Goal: Information Seeking & Learning: Learn about a topic

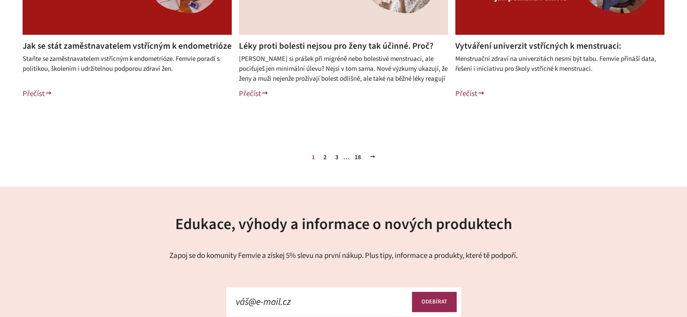
scroll to position [497, 0]
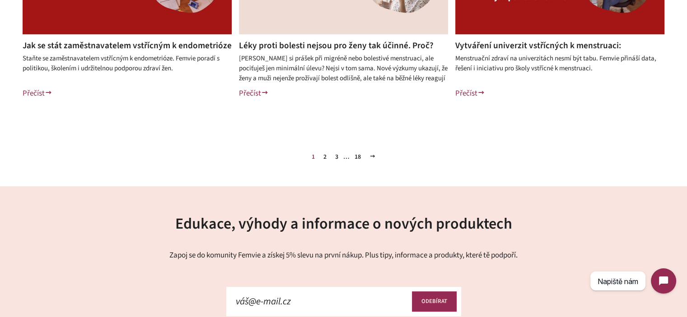
click at [338, 158] on link "3" at bounding box center [336, 157] width 10 height 14
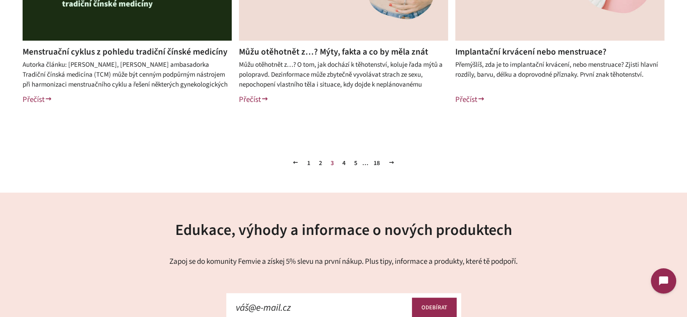
scroll to position [497, 0]
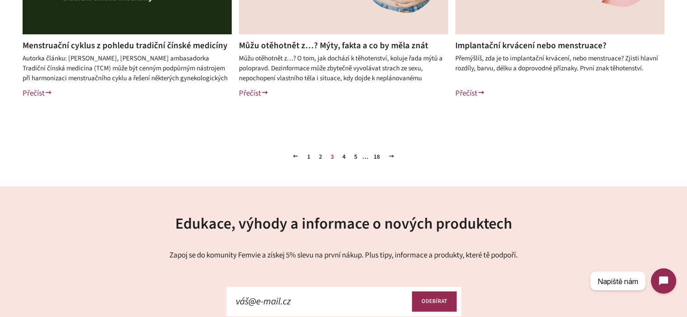
click at [353, 156] on link "5" at bounding box center [355, 157] width 10 height 14
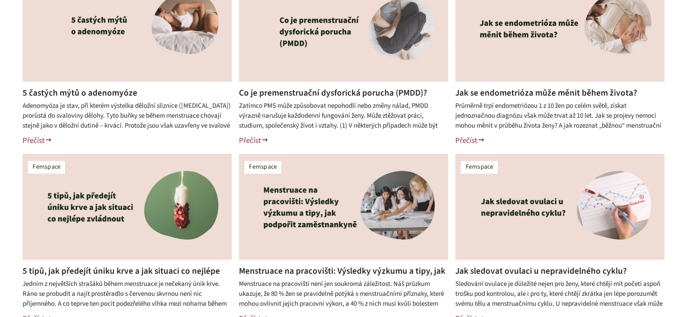
scroll to position [451, 0]
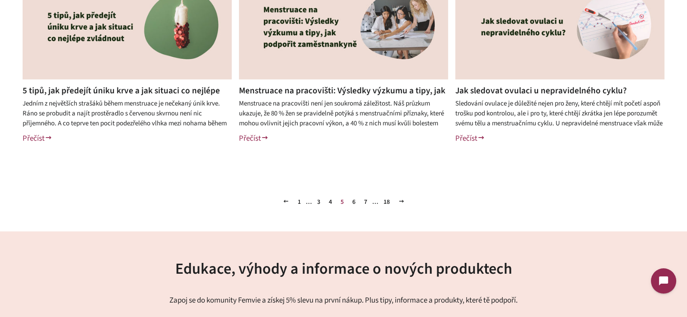
click at [356, 202] on link "6" at bounding box center [354, 202] width 10 height 14
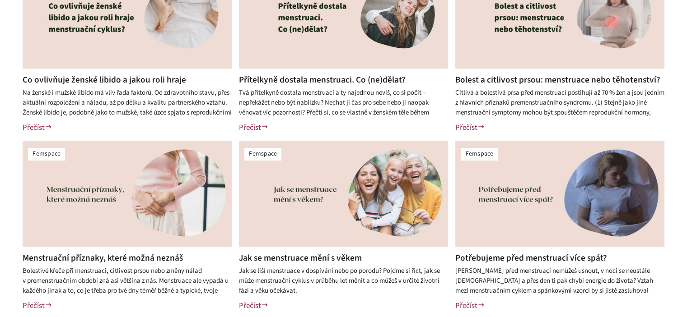
scroll to position [451, 0]
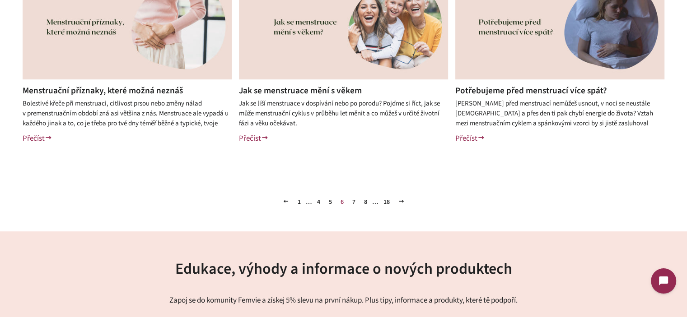
click at [525, 89] on link "Potřebujeme před menstruací více spát?" at bounding box center [531, 90] width 152 height 13
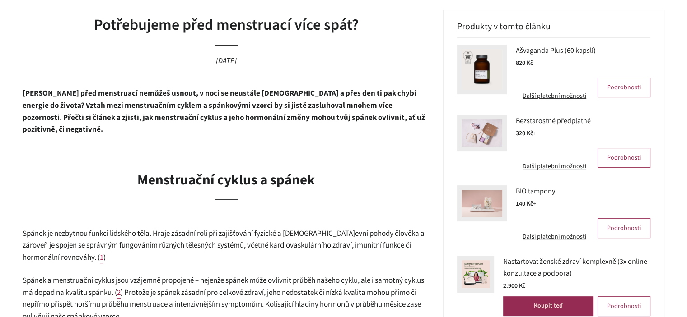
click at [163, 124] on p "[PERSON_NAME] před menstruací nemůžeš usnout, v noci se neustále [DEMOGRAPHIC_D…" at bounding box center [226, 112] width 407 height 48
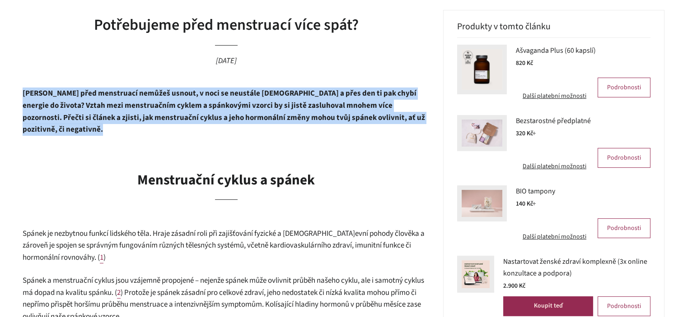
click at [163, 124] on p "[PERSON_NAME] před menstruací nemůžeš usnout, v noci se neustále [DEMOGRAPHIC_D…" at bounding box center [226, 112] width 407 height 48
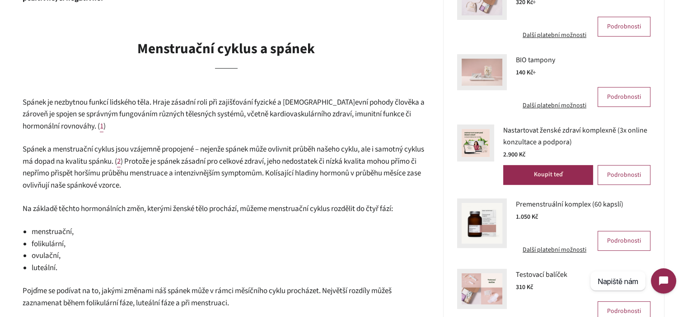
scroll to position [361, 0]
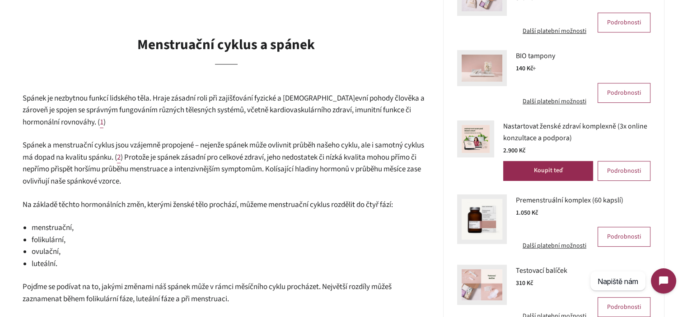
click at [184, 104] on p "Spánek je nezbytnou funkcí lidského těla. Hraje zásadní roli při zajišťování fy…" at bounding box center [226, 111] width 407 height 36
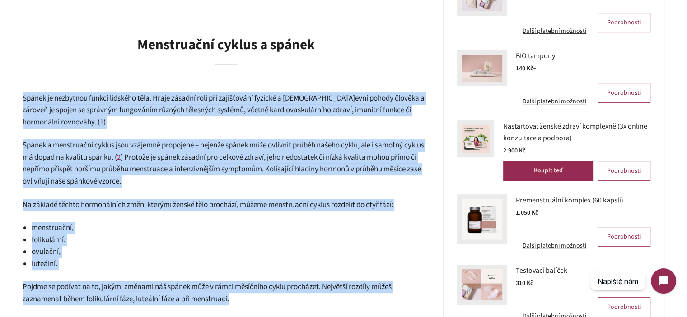
drag, startPoint x: 184, startPoint y: 104, endPoint x: 246, endPoint y: 279, distance: 184.8
click at [246, 282] on span "Pojďme se podívat na to, jakými změnami náš spánek může v rámci měsíčního cyklu…" at bounding box center [207, 293] width 369 height 23
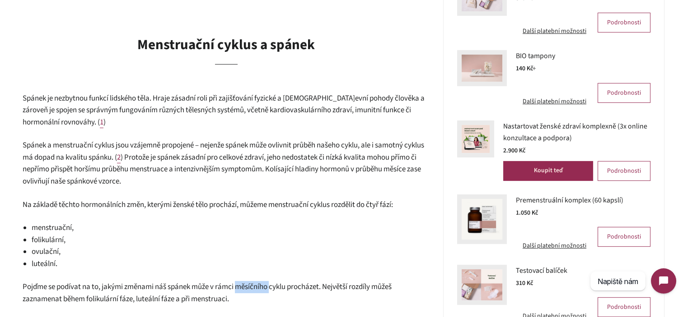
click at [246, 282] on span "Pojďme se podívat na to, jakými změnami náš spánek může v rámci měsíčního cyklu…" at bounding box center [207, 293] width 369 height 23
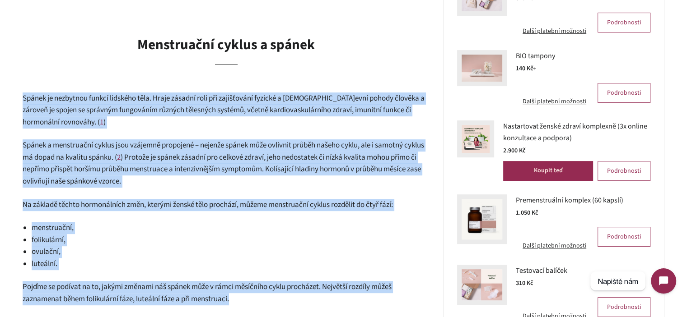
drag, startPoint x: 246, startPoint y: 279, endPoint x: 156, endPoint y: 96, distance: 203.5
click at [156, 96] on span "evní pohody člověka a zároveň je spojen se správným fungováním různých tělesnýc…" at bounding box center [224, 110] width 402 height 35
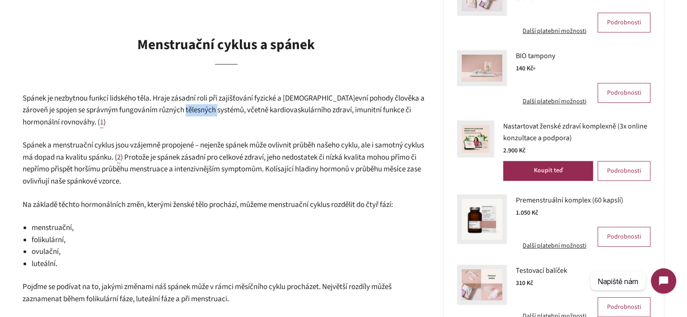
click at [156, 96] on span "evní pohody člověka a zároveň je spojen se správným fungováním různých tělesnýc…" at bounding box center [224, 110] width 402 height 35
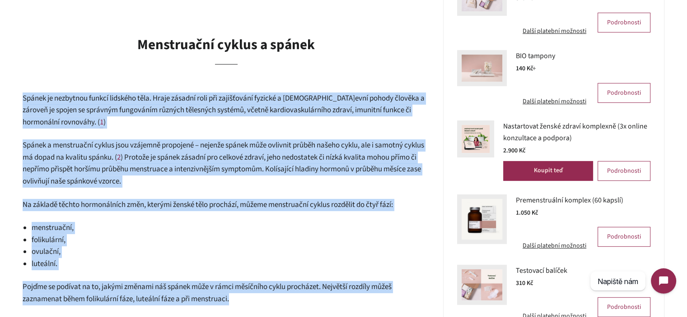
drag, startPoint x: 156, startPoint y: 96, endPoint x: 246, endPoint y: 277, distance: 202.3
click at [246, 282] on span "Pojďme se podívat na to, jakými změnami náš spánek může v rámci měsíčního cyklu…" at bounding box center [207, 293] width 369 height 23
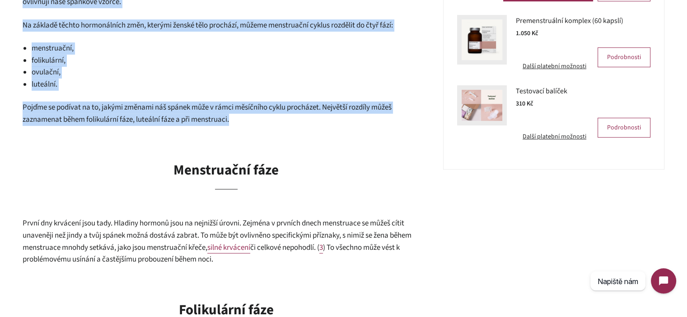
scroll to position [542, 0]
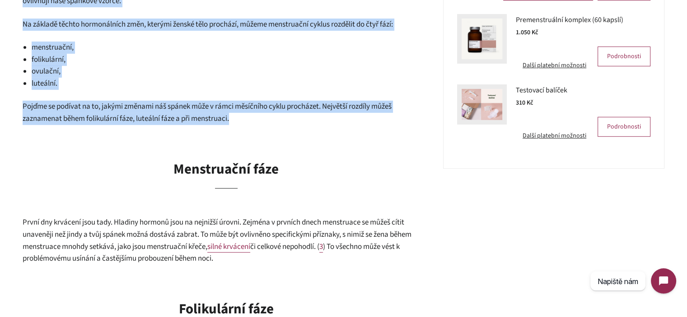
click at [69, 164] on h2 "Menstruační fáze" at bounding box center [226, 174] width 407 height 29
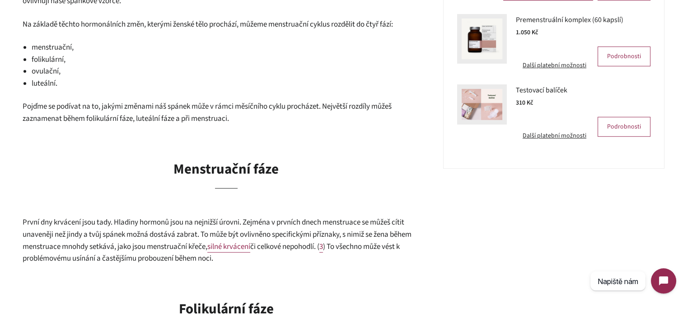
click at [204, 164] on b "Menstruační fáze" at bounding box center [225, 169] width 105 height 20
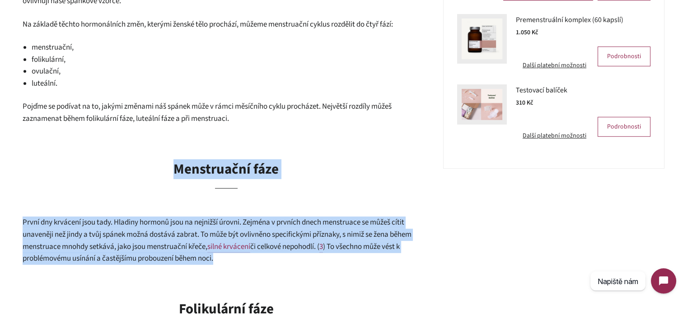
drag, startPoint x: 204, startPoint y: 164, endPoint x: 190, endPoint y: 228, distance: 66.1
click at [190, 228] on p "První dny krvácení jsou tady. Hladiny hormonů jsou na nejnižší úrovni. Zejména …" at bounding box center [226, 241] width 407 height 48
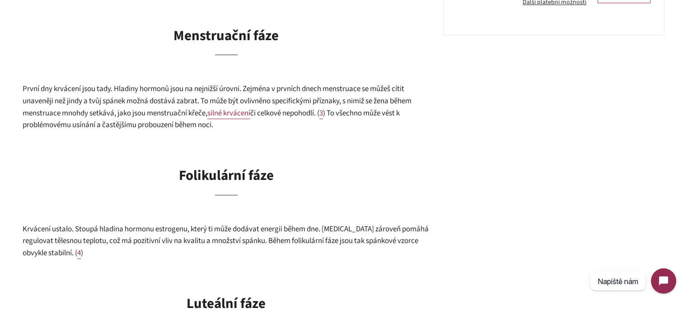
scroll to position [677, 0]
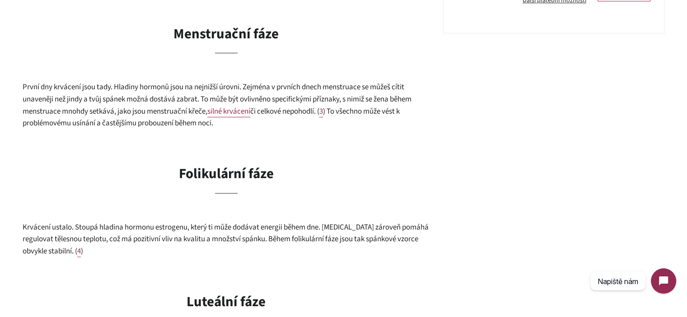
click at [167, 229] on span "Krvácení ustalo. Stoupá hladina hormonu estrogenu, který ti může dodávat energi…" at bounding box center [226, 239] width 406 height 35
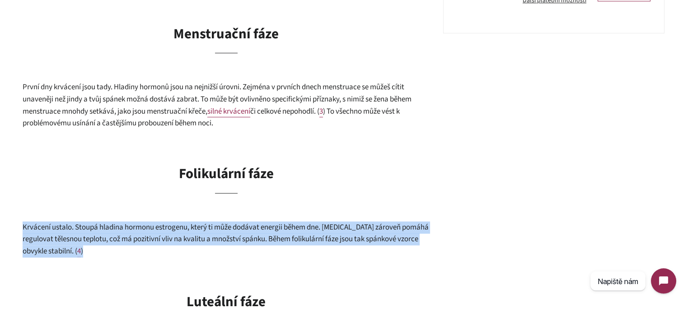
click at [167, 229] on span "Krvácení ustalo. Stoupá hladina hormonu estrogenu, který ti může dodávat energi…" at bounding box center [226, 239] width 406 height 35
click at [228, 233] on p "Krvácení ustalo. Stoupá hladina hormonu estrogenu, který ti může dodávat energi…" at bounding box center [226, 240] width 407 height 36
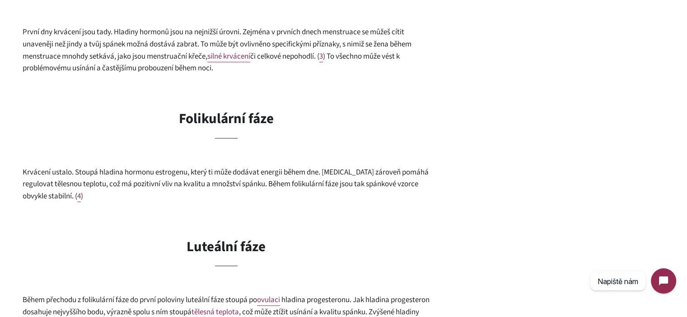
scroll to position [858, 0]
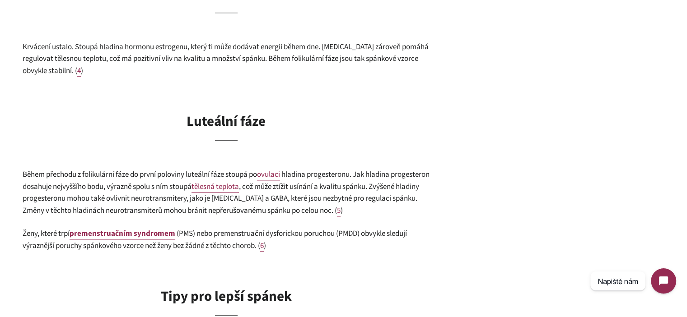
click at [200, 175] on span "hladina progesteronu. Jak hladina progesteron dosahuje nejvyššího bodu, výrazně…" at bounding box center [226, 180] width 407 height 23
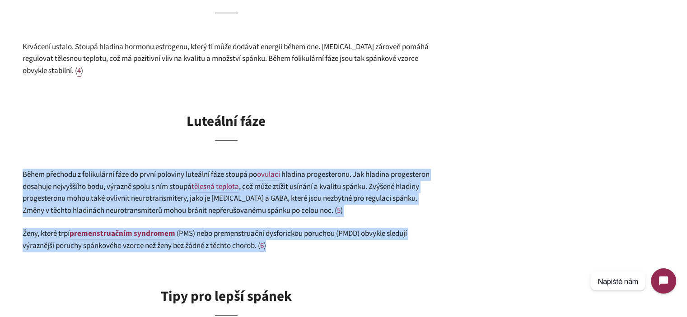
drag, startPoint x: 200, startPoint y: 175, endPoint x: 314, endPoint y: 226, distance: 124.9
click at [311, 219] on div "[PERSON_NAME] před menstruací nemůžeš usnout, v noci se neustále [DEMOGRAPHIC_D…" at bounding box center [226, 59] width 407 height 1207
click at [316, 234] on p "Ženy, které trpí premenstruačním syndromem (PMS) nebo premenstruační dysforicko…" at bounding box center [226, 240] width 407 height 24
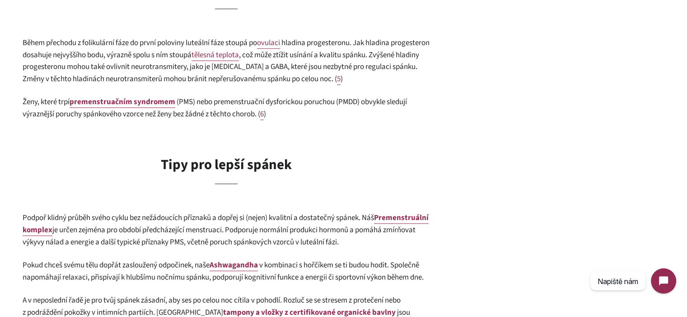
scroll to position [1038, 0]
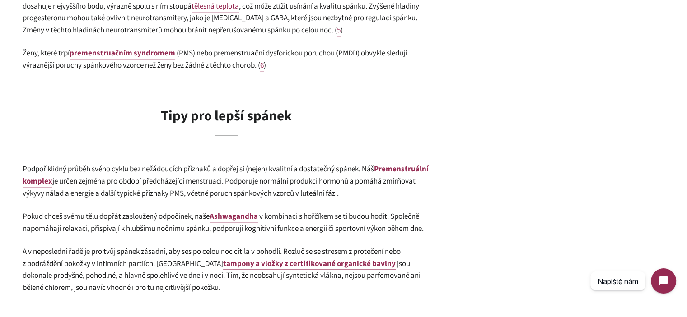
click at [163, 106] on b "Tipy pro lepší spánek" at bounding box center [226, 116] width 131 height 20
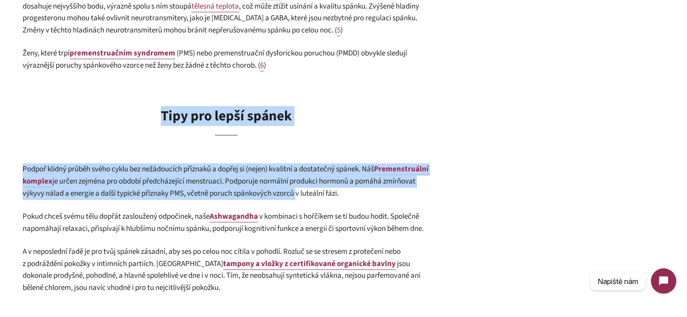
drag, startPoint x: 163, startPoint y: 105, endPoint x: 343, endPoint y: 184, distance: 196.9
click at [343, 184] on span "je určen zejména pro období předcházející menstruaci. Podporuje normální produk…" at bounding box center [219, 187] width 393 height 23
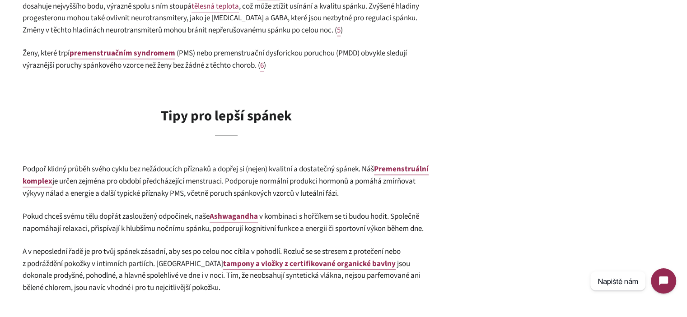
click at [347, 178] on span "je určen zejména pro období předcházející menstruaci. Podporuje normální produk…" at bounding box center [219, 187] width 393 height 23
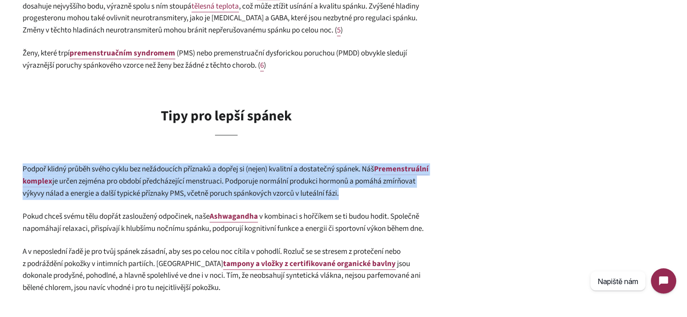
click at [347, 178] on span "je určen zejména pro období předcházející menstruaci. Podporuje normální produk…" at bounding box center [219, 187] width 393 height 23
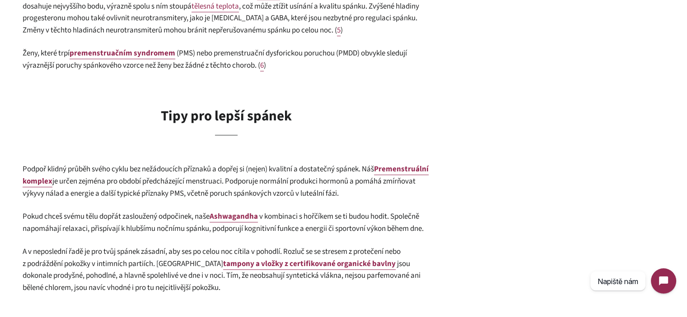
click at [344, 211] on span "v kombinaci s hořčíkem se ti budou hodit. Společně napomáhají relaxaci, přispív…" at bounding box center [223, 222] width 401 height 23
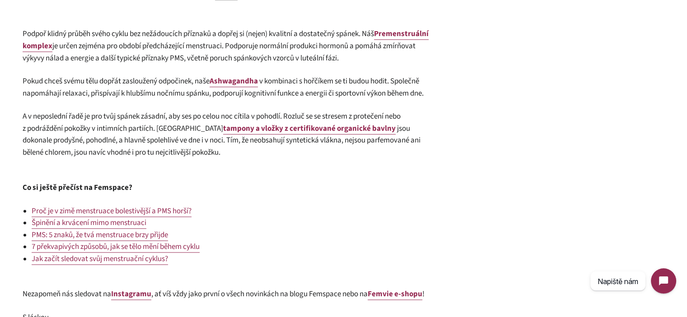
scroll to position [1083, 0]
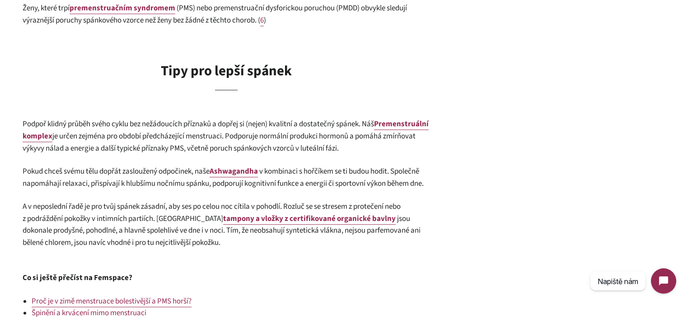
click at [193, 131] on span "je určen zejména pro období předcházející menstruaci. Podporuje normální produk…" at bounding box center [219, 142] width 393 height 23
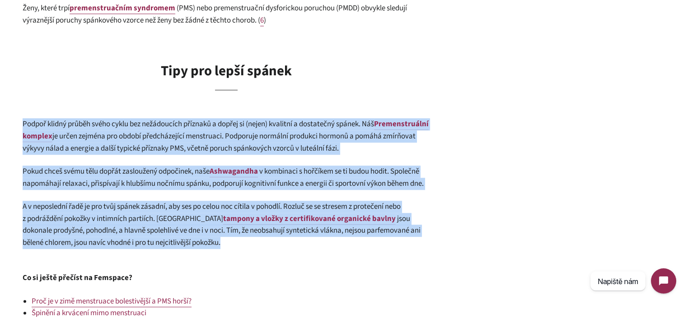
drag, startPoint x: 193, startPoint y: 129, endPoint x: 181, endPoint y: 215, distance: 86.5
click at [144, 217] on span "A v neposlední řadě je pro tvůj spánek zásadní, aby ses po celou noc cítila v p…" at bounding box center [212, 212] width 378 height 23
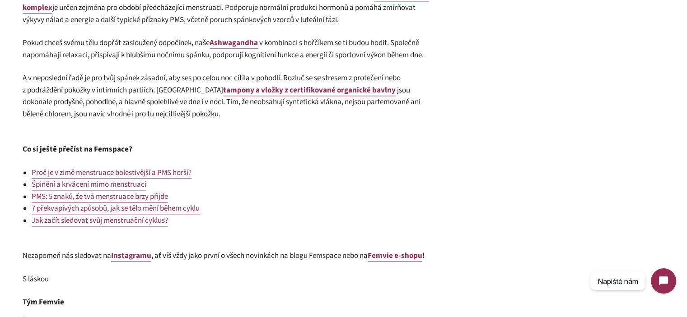
scroll to position [1219, 0]
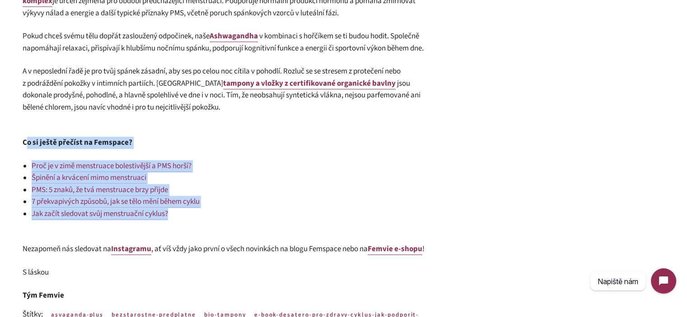
drag, startPoint x: 204, startPoint y: 219, endPoint x: 28, endPoint y: 138, distance: 193.5
click at [28, 138] on b "Co si ještě přečíst na Femspace?" at bounding box center [78, 142] width 110 height 11
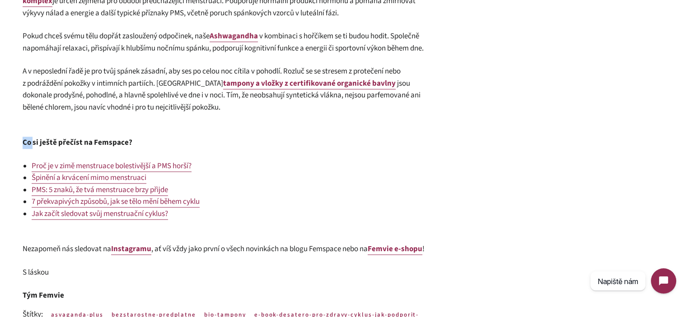
click at [28, 138] on b "Co si ještě přečíst na Femspace?" at bounding box center [78, 142] width 110 height 11
click at [395, 31] on span "v kombinaci s hořčíkem se ti budou hodit. Společně napomáhají relaxaci, přispív…" at bounding box center [223, 42] width 401 height 23
click at [378, 38] on span "v kombinaci s hořčíkem se ti budou hodit. Společně napomáhají relaxaci, přispív…" at bounding box center [223, 42] width 401 height 23
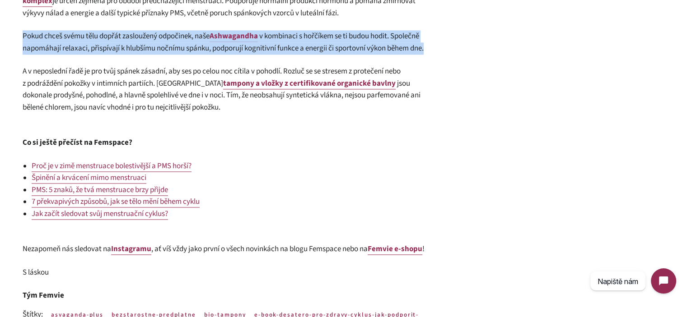
click at [378, 38] on span "v kombinaci s hořčíkem se ti budou hodit. Společně napomáhají relaxaci, přispív…" at bounding box center [223, 42] width 401 height 23
click at [396, 51] on p "Pokud chceš svému tělu dopřát zasloužený odpočinek, naše Ashwagandha v kombinac…" at bounding box center [226, 42] width 407 height 24
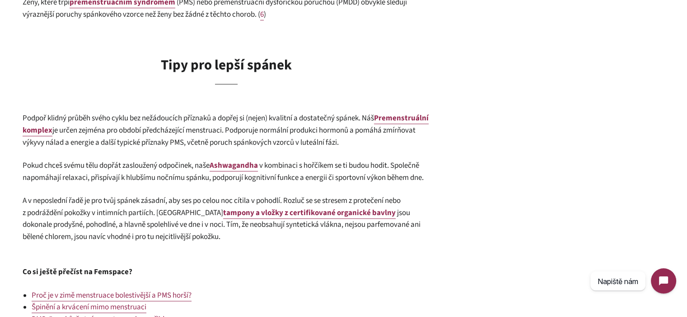
scroll to position [1083, 0]
